Goal: Use online tool/utility: Utilize a website feature to perform a specific function

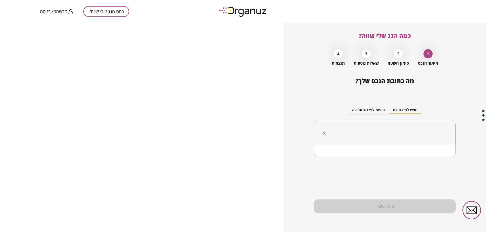
click at [393, 127] on input "text" at bounding box center [386, 132] width 126 height 13
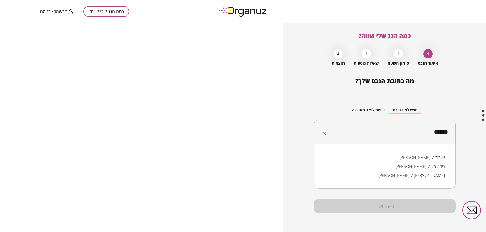
click at [424, 165] on li "[PERSON_NAME] 7 בית שמש" at bounding box center [384, 166] width 128 height 9
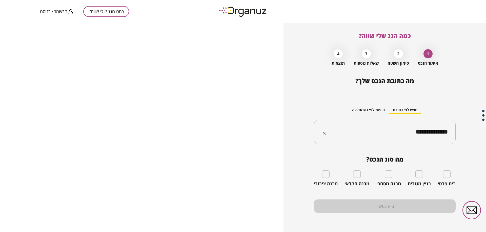
type input "**********"
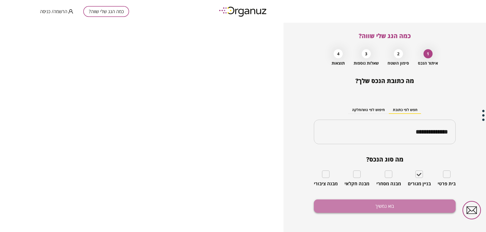
click at [411, 206] on button "בוא נמשיך" at bounding box center [385, 206] width 142 height 13
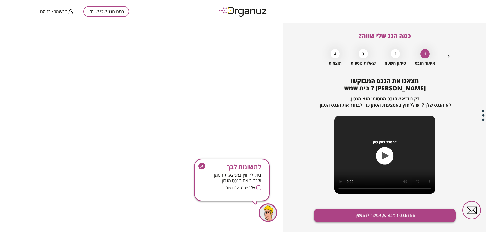
click at [405, 214] on button "זהו הנכס המבוקש, אפשר להמשיך" at bounding box center [385, 215] width 142 height 13
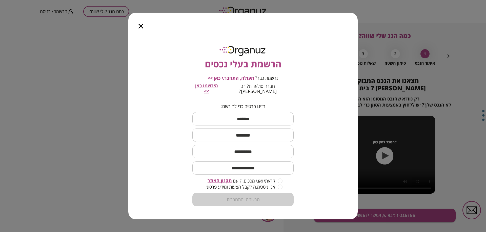
click at [142, 29] on icon "button" at bounding box center [140, 26] width 5 height 5
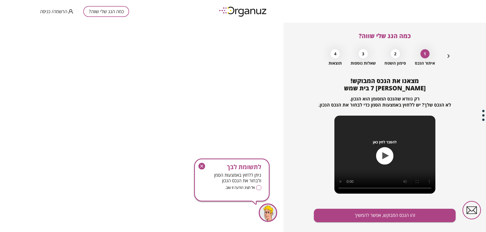
click at [202, 169] on icon "button" at bounding box center [201, 166] width 7 height 7
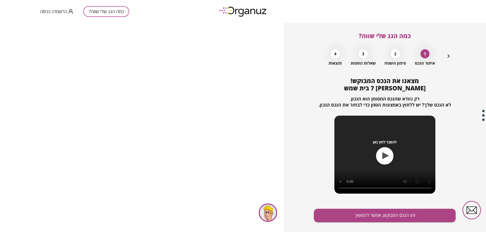
click at [305, 208] on div "כמה הגג שלי שווה? 1 איתור הנכס 2 סימון השטח 3 שאלות נוספות 4 תוצאות מצאנו את הנ…" at bounding box center [384, 128] width 202 height 210
click at [325, 210] on button "זהו הנכס המבוקש, אפשר להמשיך" at bounding box center [385, 215] width 142 height 13
